Goal: Browse casually

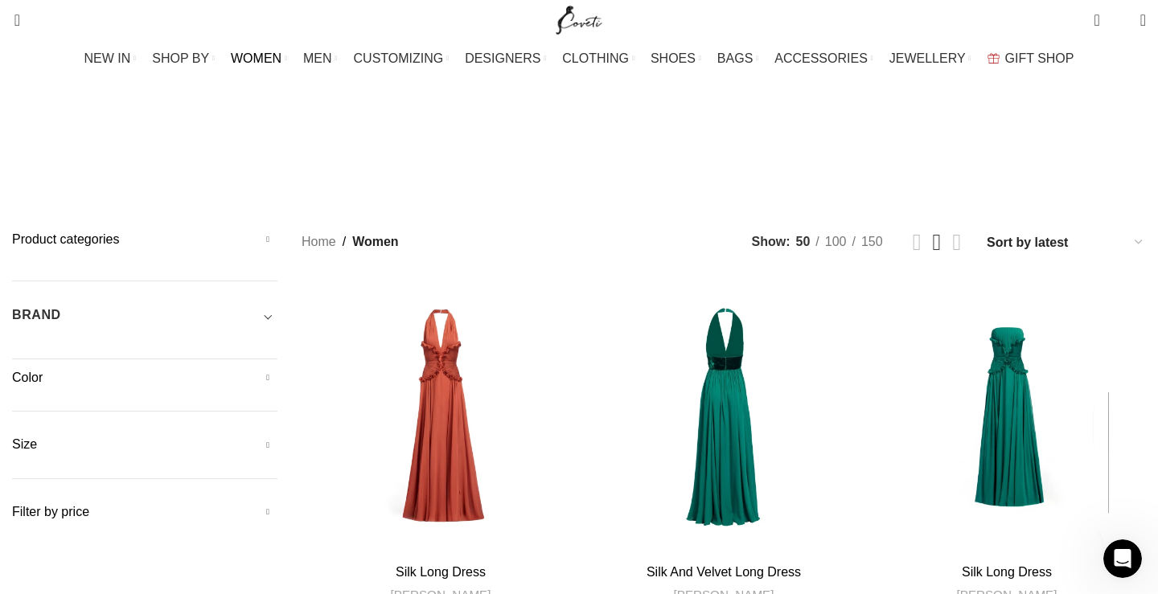
click at [223, 261] on div "Product categories Men Men Accessories Cases Men Belts Men Exotic Leather Men H…" at bounding box center [144, 376] width 265 height 291
click at [159, 369] on h5 "Color" at bounding box center [144, 378] width 265 height 18
click at [277, 369] on h5 "Color" at bounding box center [144, 378] width 265 height 18
click at [133, 369] on h5 "Color" at bounding box center [144, 378] width 265 height 18
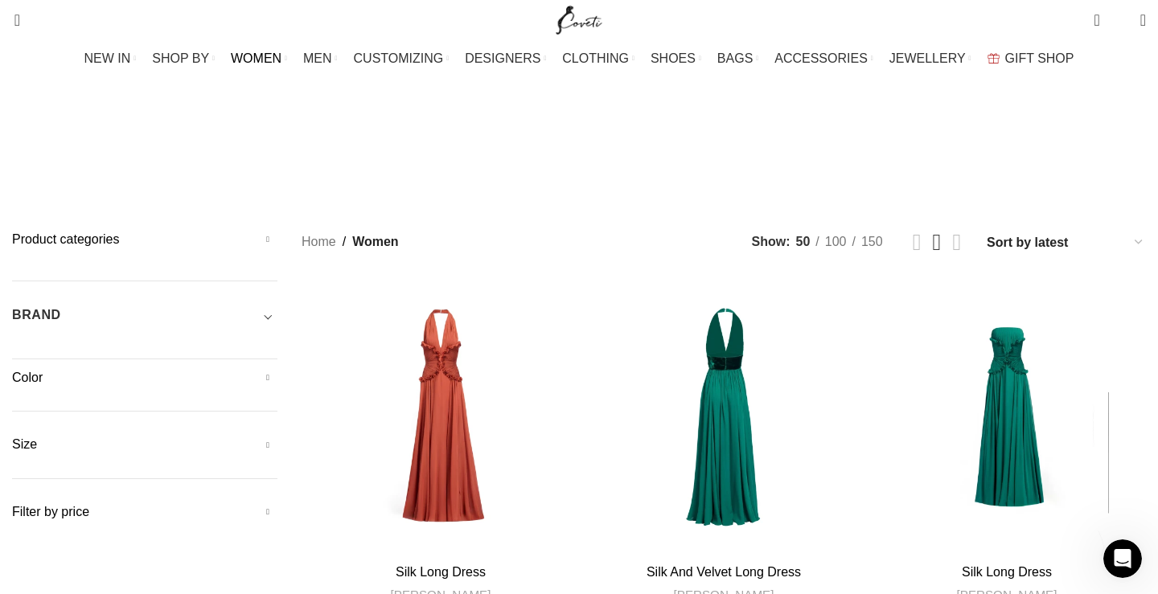
click at [128, 261] on div "Product categories Men Men Accessories Cases Men Belts Men Exotic Leather Men H…" at bounding box center [144, 376] width 265 height 291
click at [277, 369] on h5 "Color" at bounding box center [144, 378] width 265 height 18
click at [142, 369] on h5 "Color" at bounding box center [144, 378] width 265 height 18
click at [277, 369] on h5 "Color" at bounding box center [144, 378] width 265 height 18
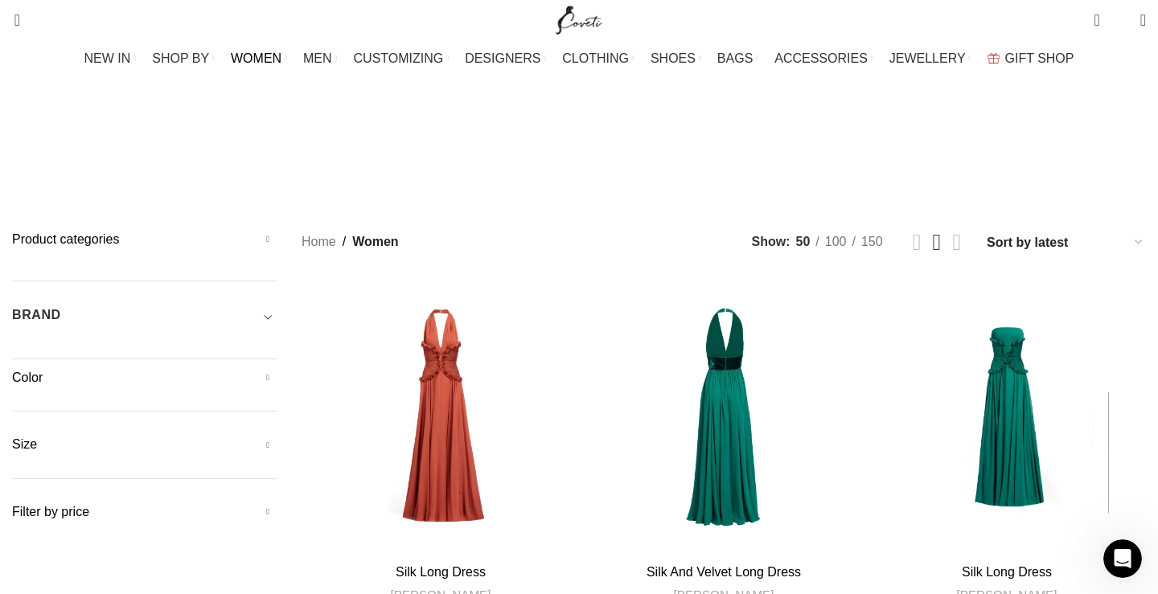
click at [277, 369] on h5 "Color" at bounding box center [144, 378] width 265 height 18
click at [712, 335] on span at bounding box center [724, 347] width 24 height 24
click at [277, 369] on h5 "Color" at bounding box center [144, 378] width 265 height 18
